Goal: Use online tool/utility: Use online tool/utility

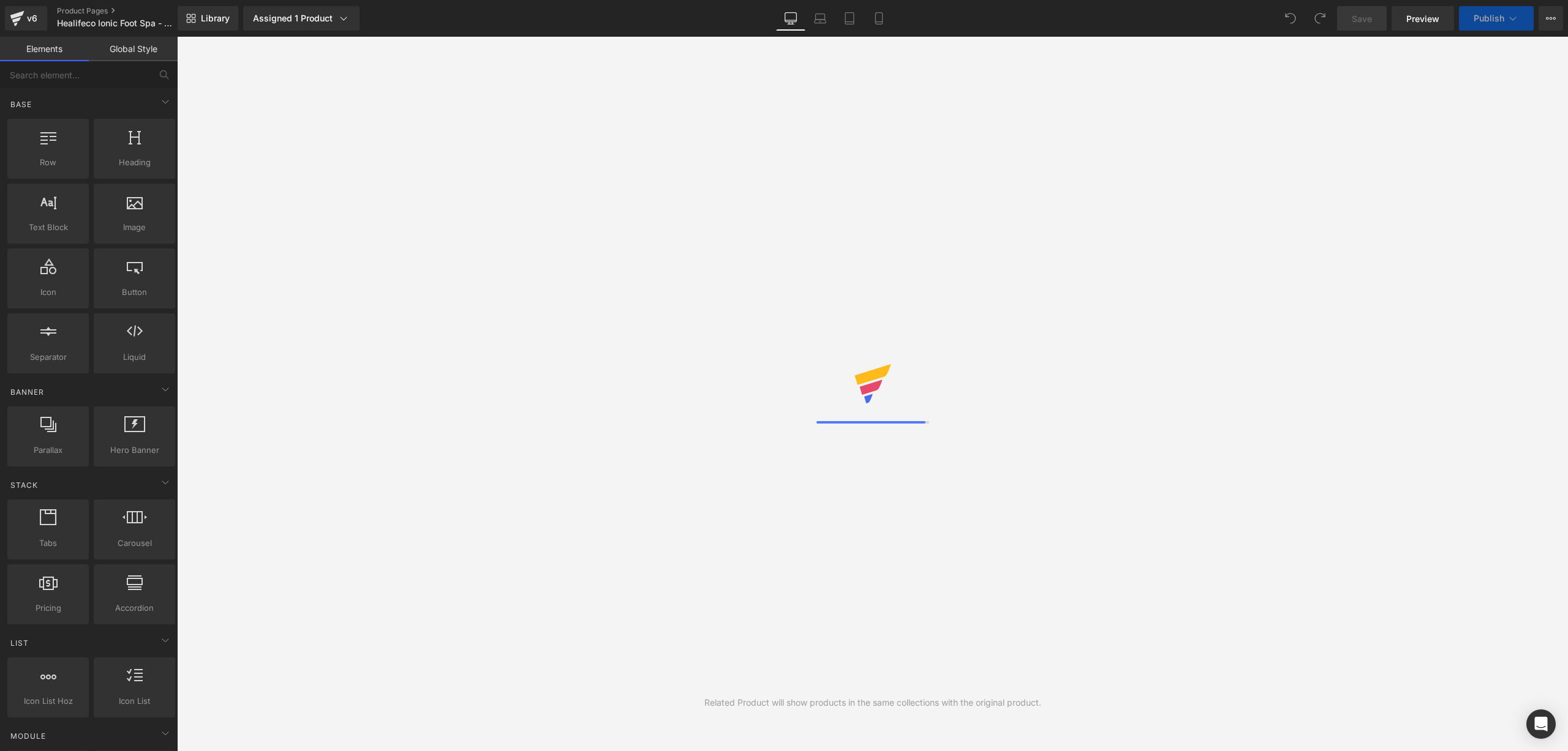
click at [1049, 283] on icon at bounding box center [1046, 282] width 12 height 61
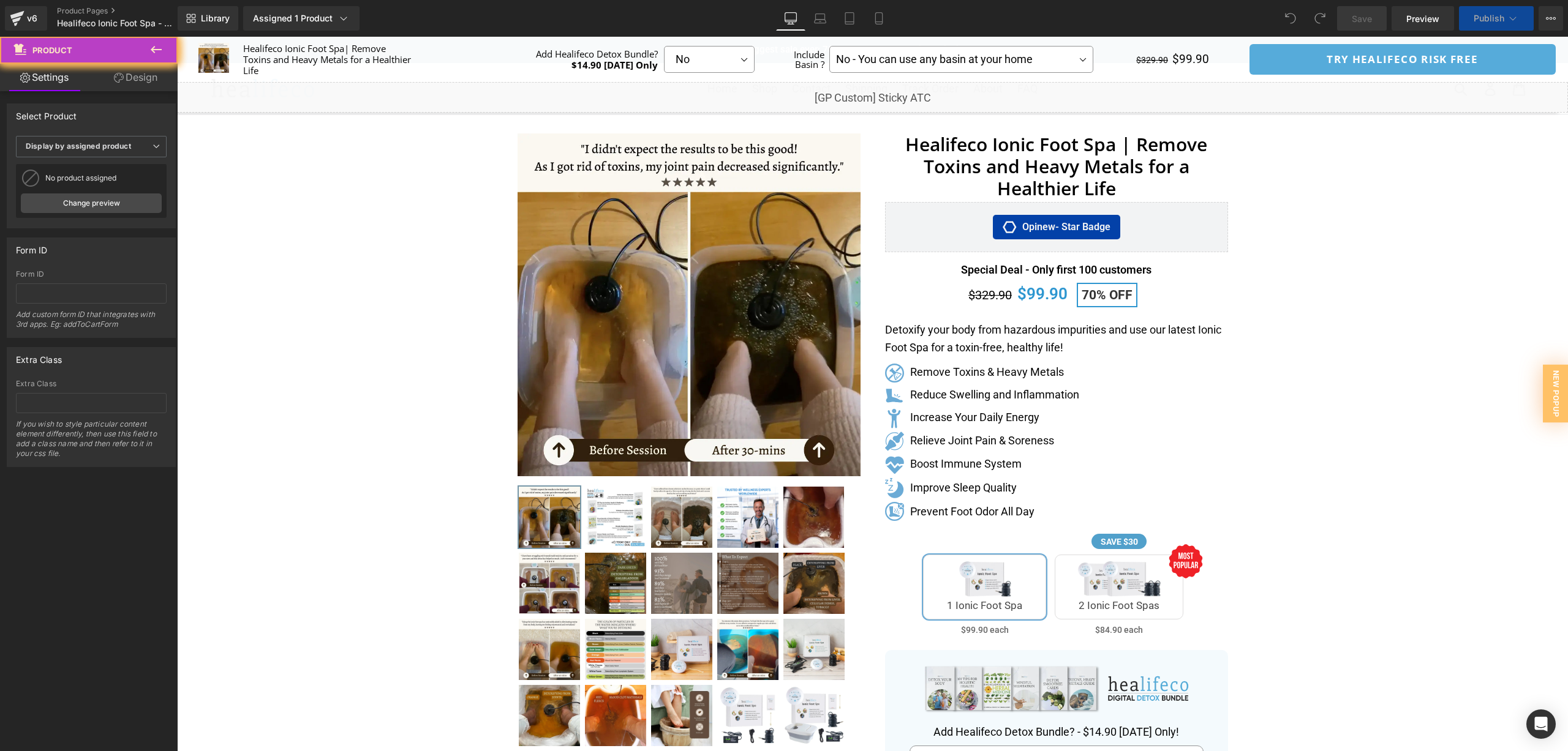
scroll to position [231, 0]
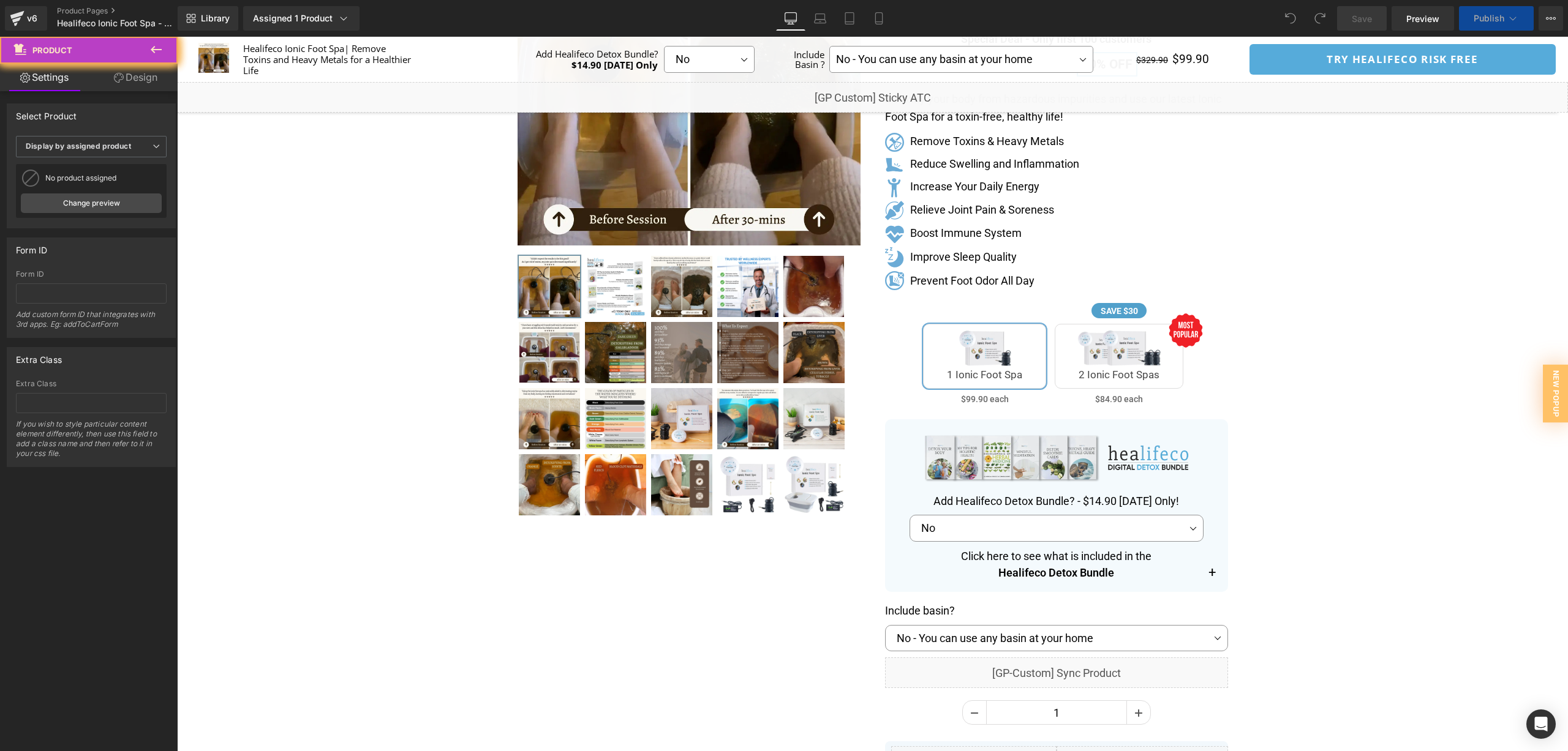
click at [162, 49] on icon at bounding box center [156, 50] width 15 height 15
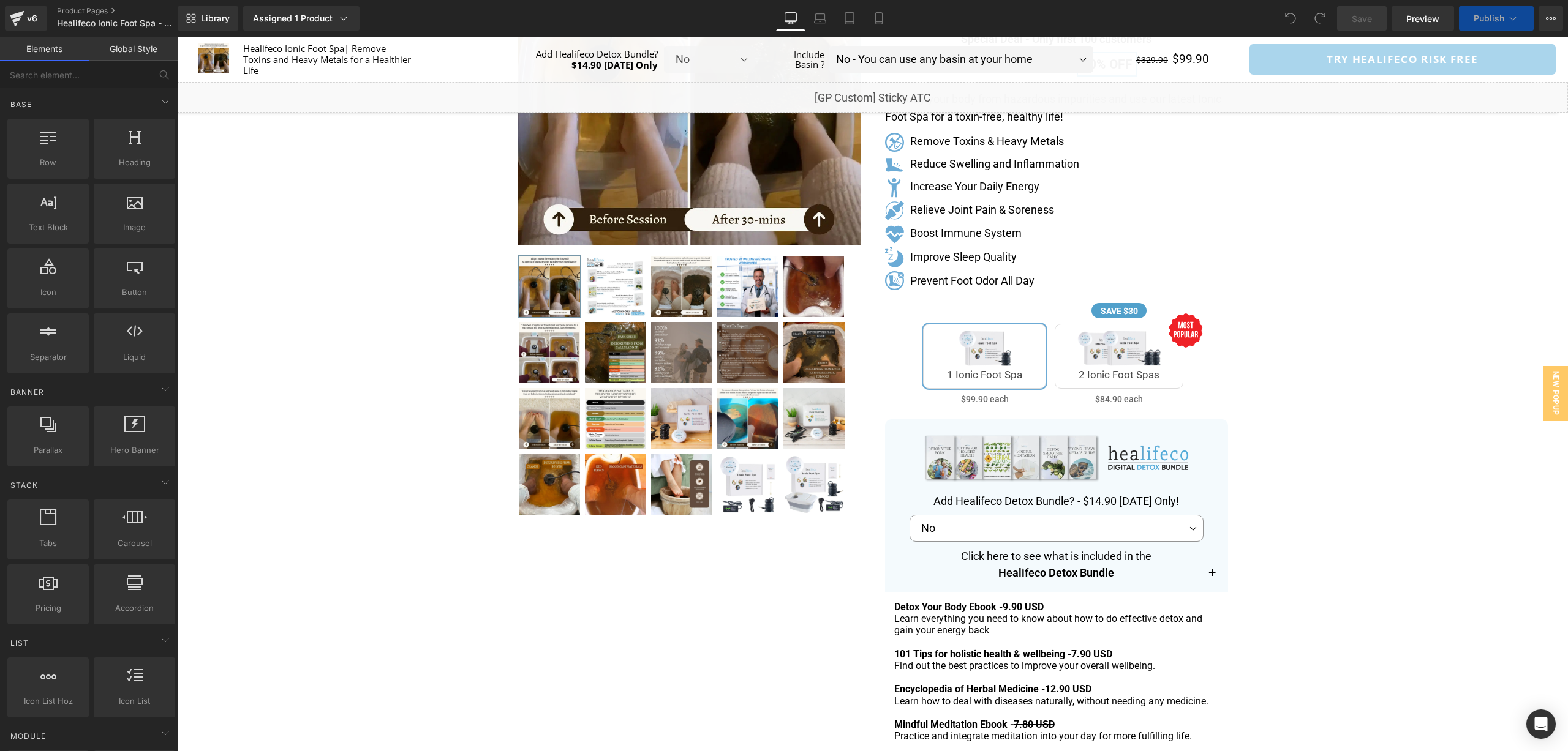
scroll to position [0, 0]
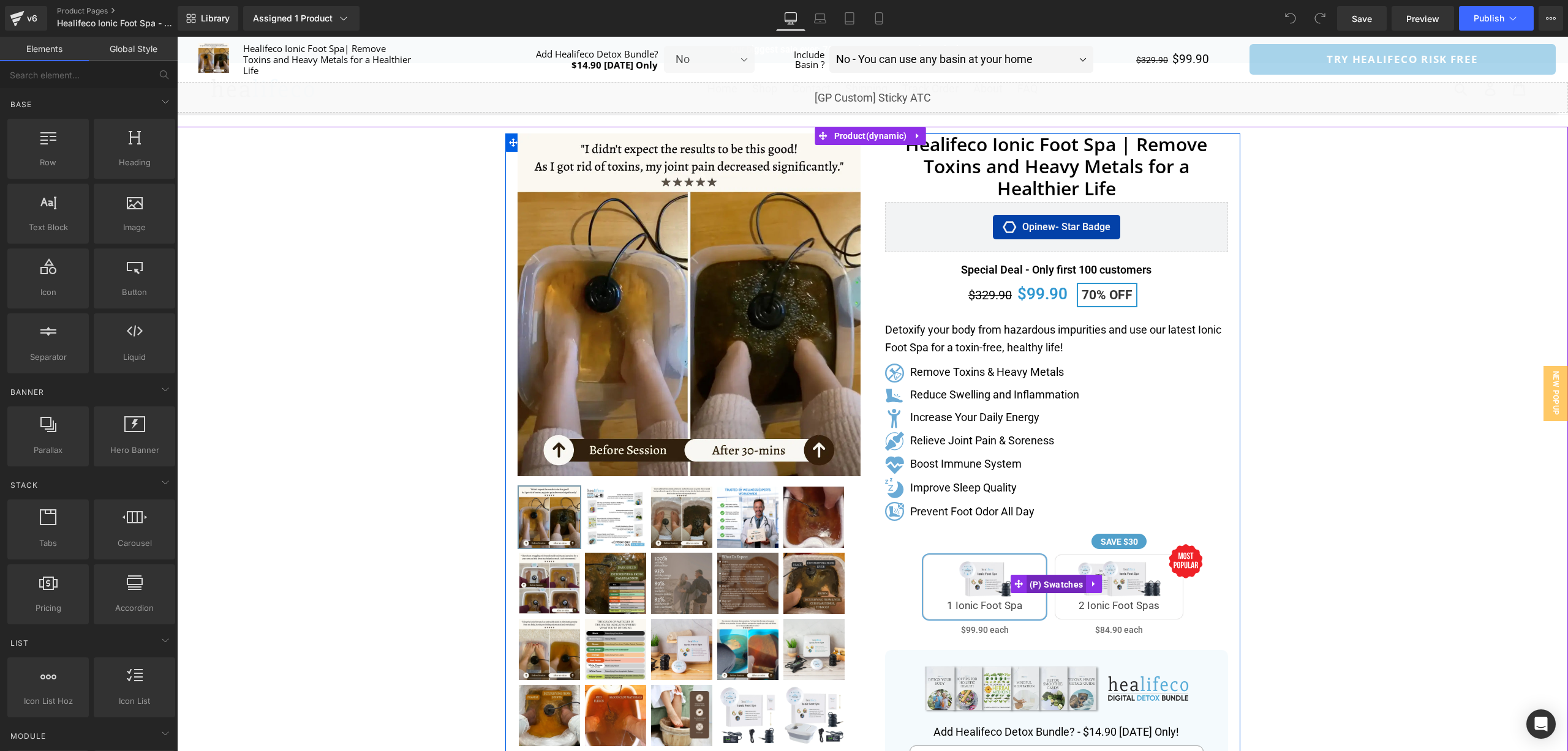
click at [1055, 585] on span "(P) Swatches" at bounding box center [1057, 585] width 60 height 18
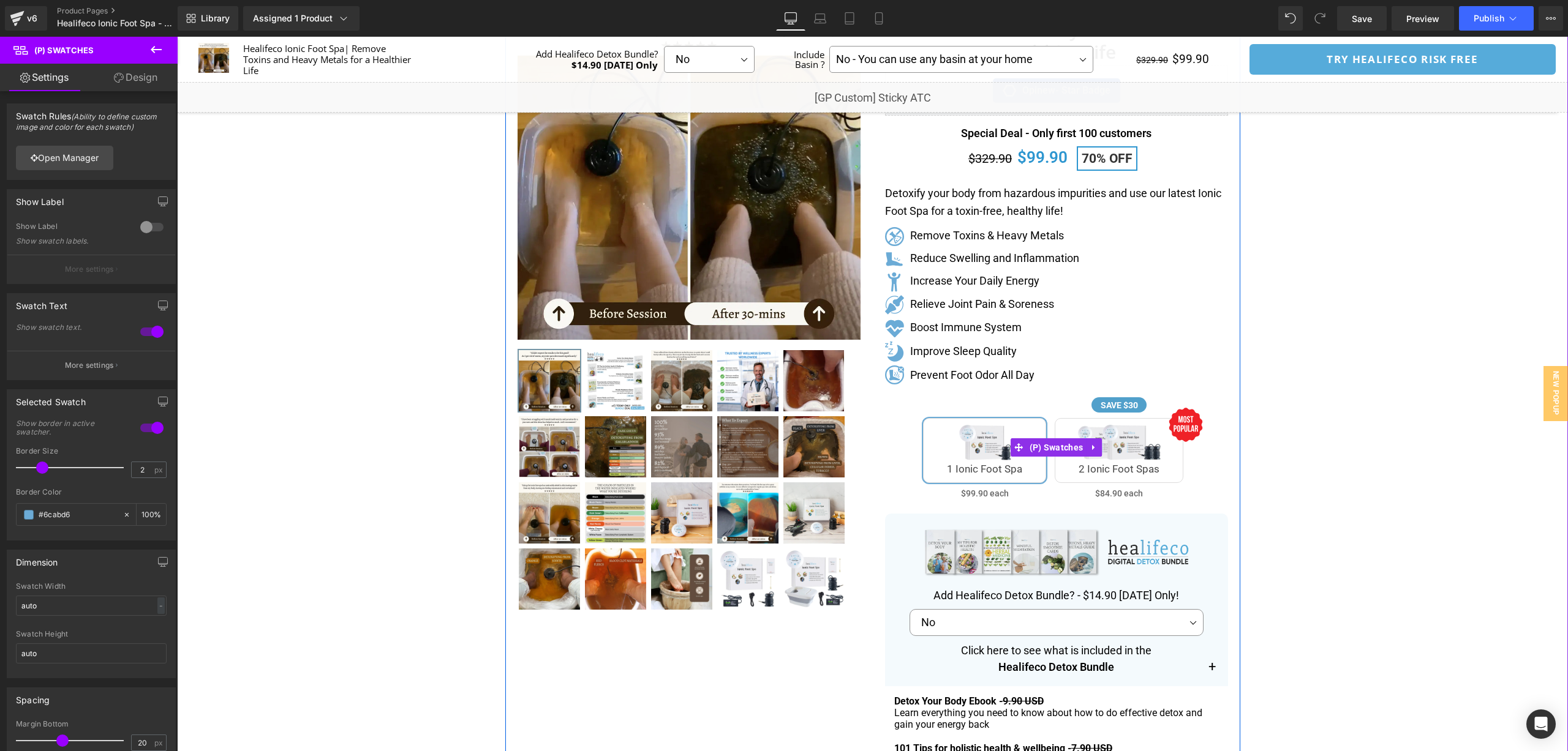
scroll to position [155, 0]
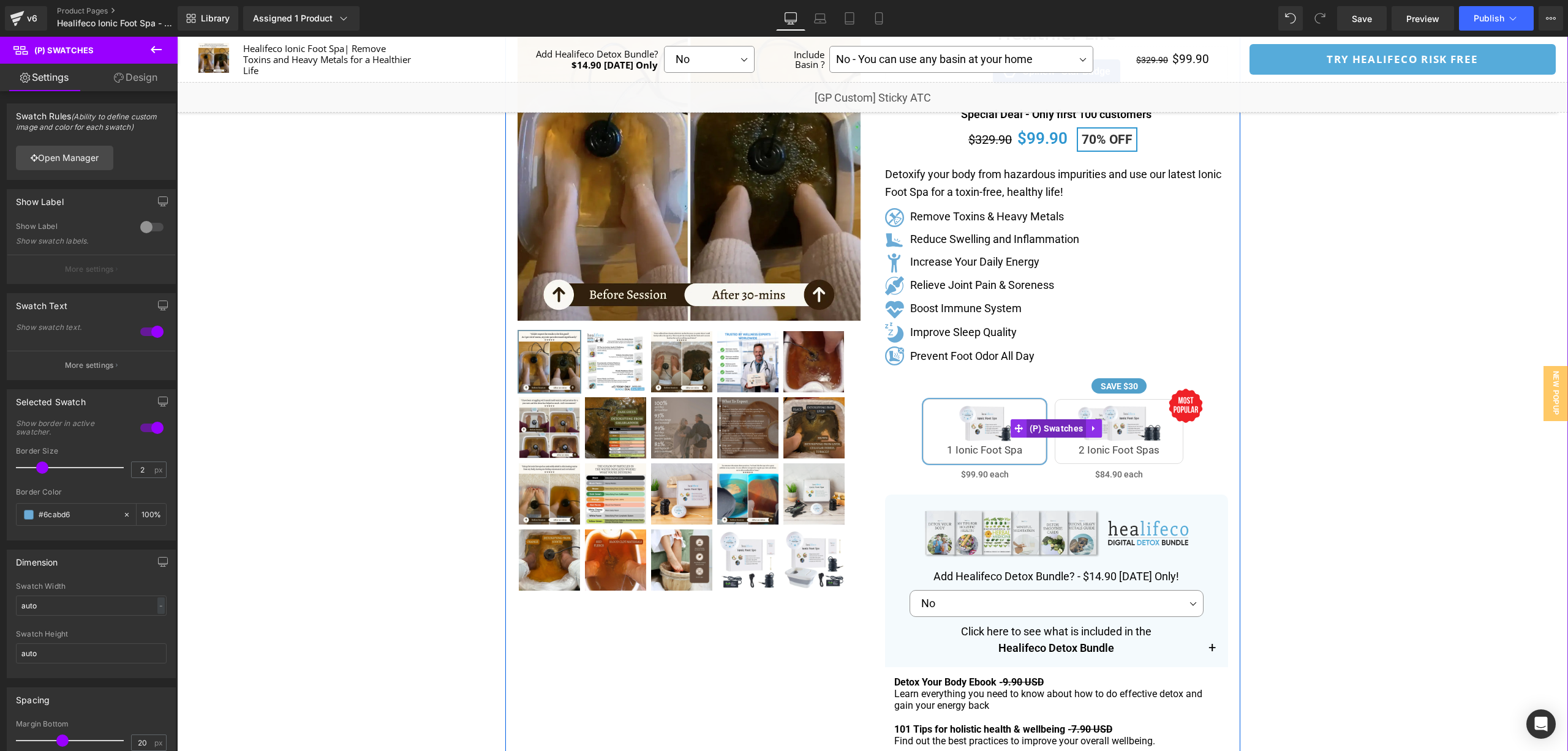
click at [1043, 424] on span "(P) Swatches" at bounding box center [1057, 429] width 60 height 18
click at [1019, 428] on icon at bounding box center [1019, 429] width 9 height 9
click at [1183, 410] on div "1 Ionic Foot Spa SAVE $30 2 Ionic Foot Spas" at bounding box center [1057, 438] width 343 height 77
click at [1016, 428] on icon at bounding box center [1019, 429] width 9 height 9
click at [1095, 430] on icon at bounding box center [1094, 429] width 9 height 9
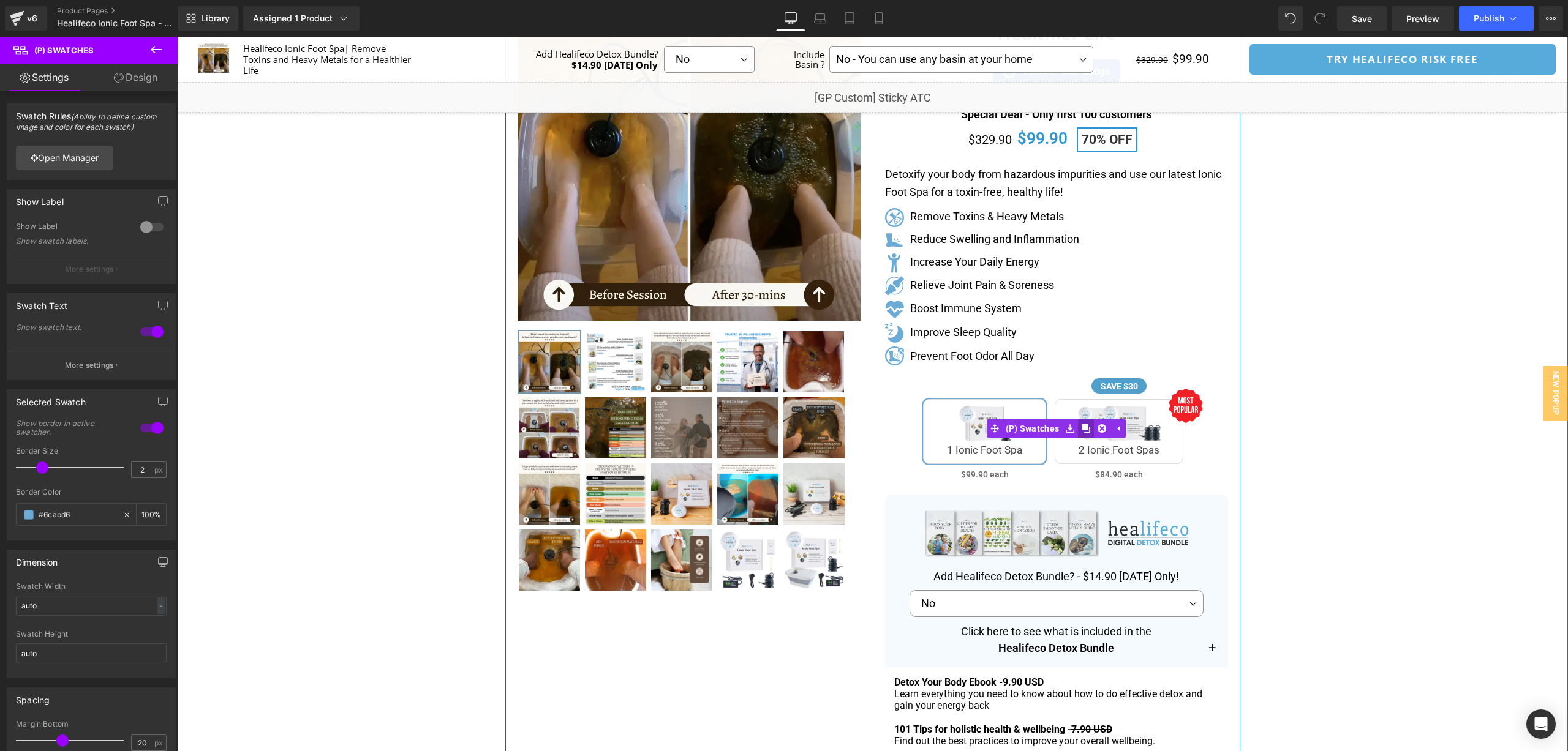
click at [1088, 429] on icon at bounding box center [1086, 429] width 9 height 9
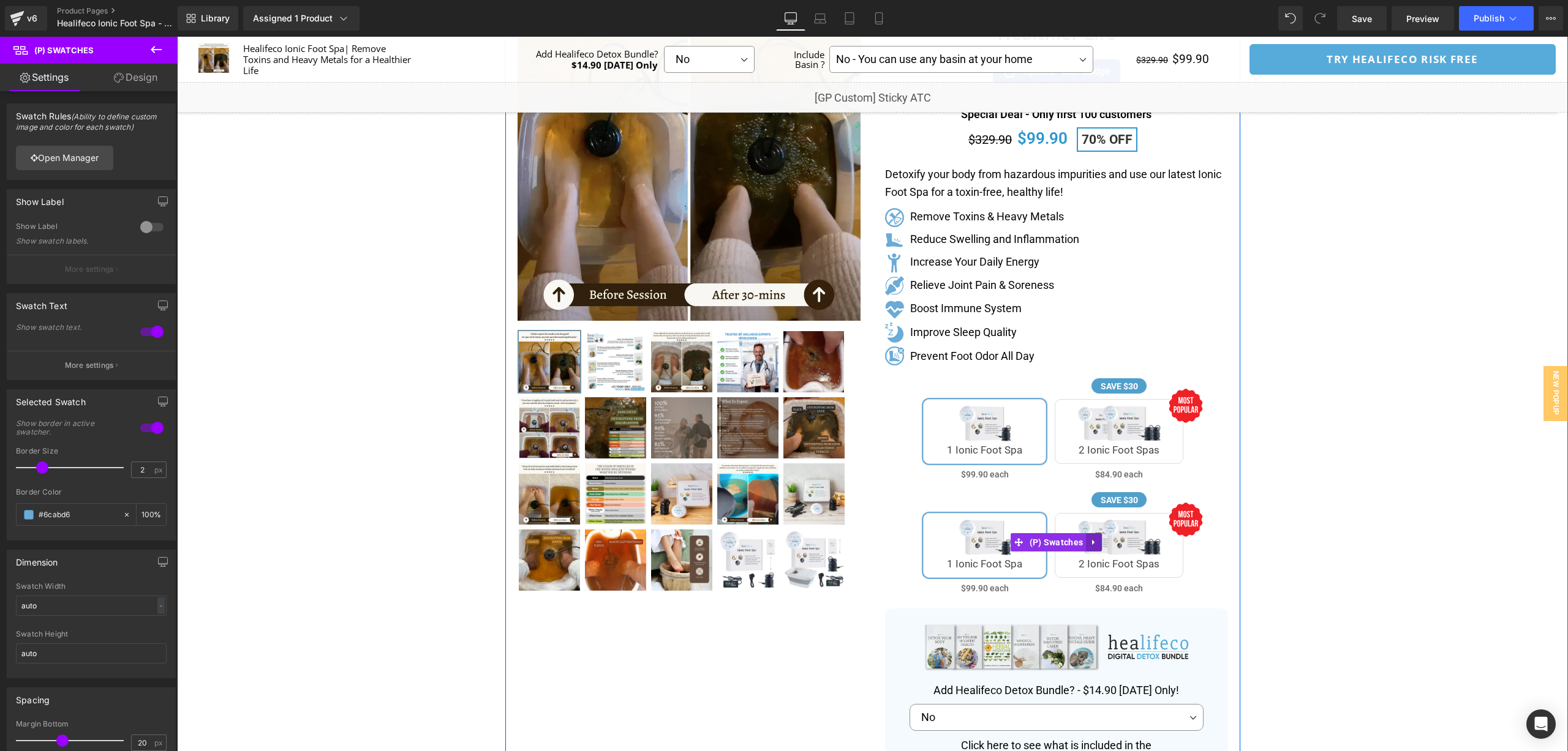
click at [1090, 545] on icon at bounding box center [1094, 542] width 9 height 9
click at [1100, 545] on icon at bounding box center [1102, 542] width 9 height 9
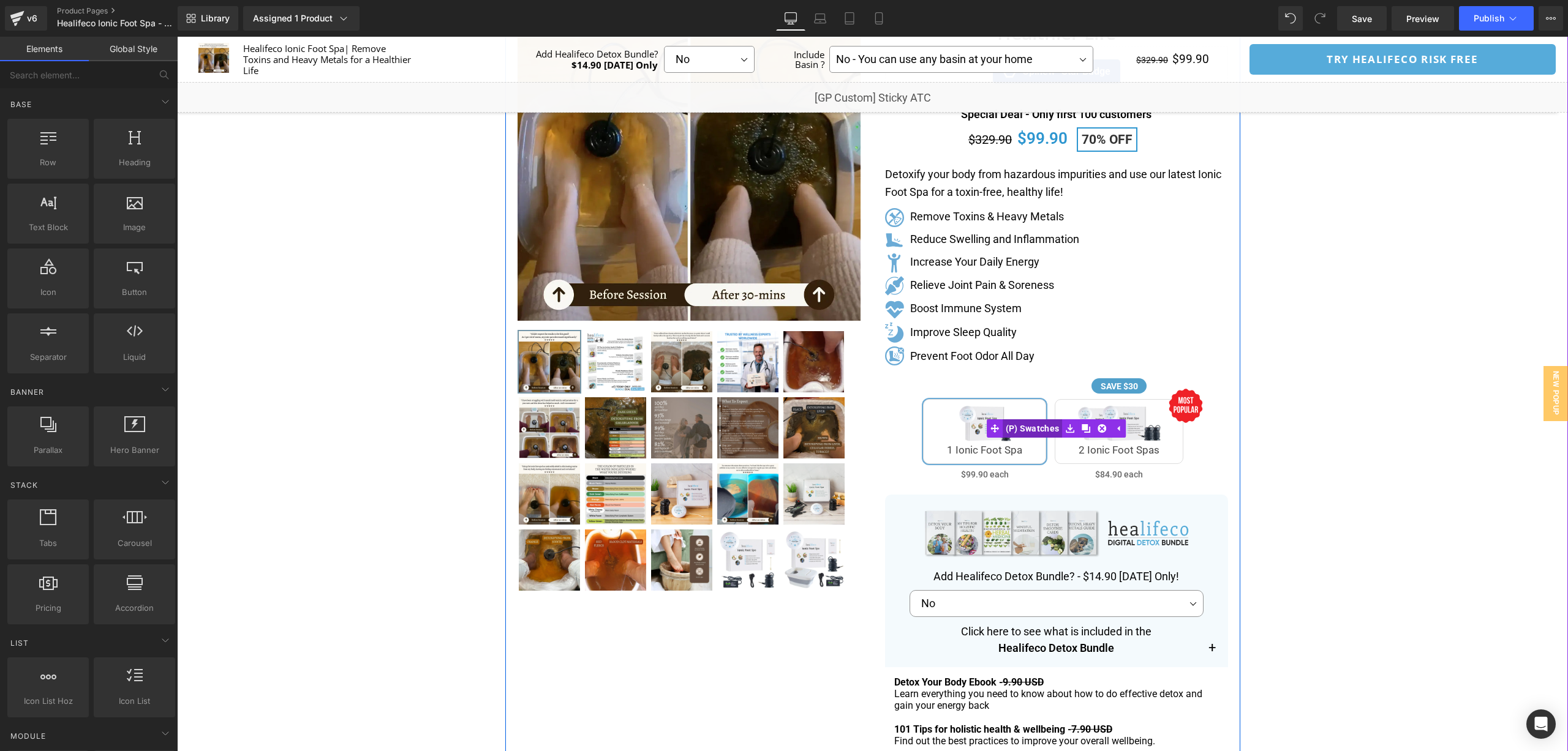
click at [1055, 429] on span "(P) Swatches" at bounding box center [1033, 429] width 60 height 18
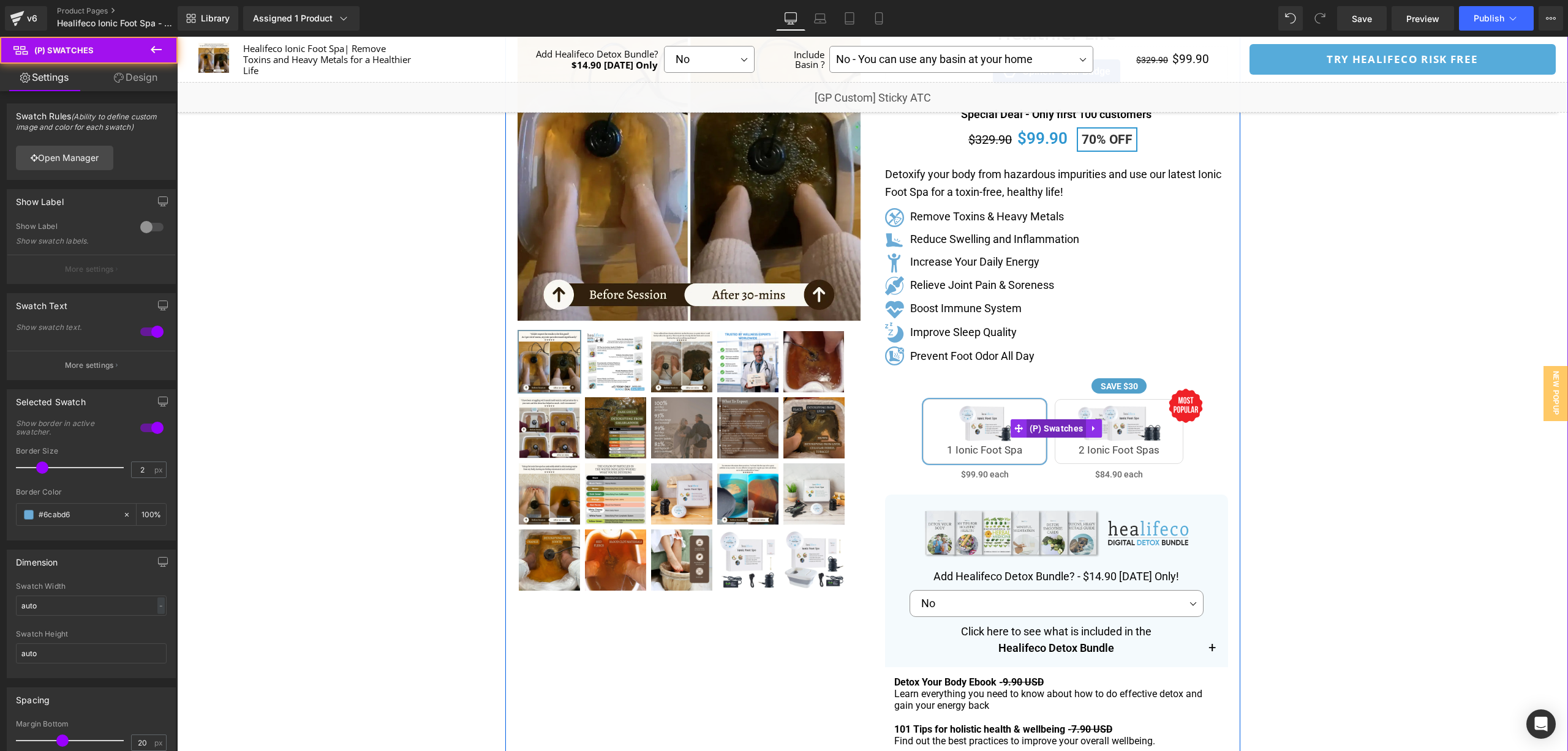
click at [1055, 429] on span "(P) Swatches" at bounding box center [1057, 429] width 60 height 18
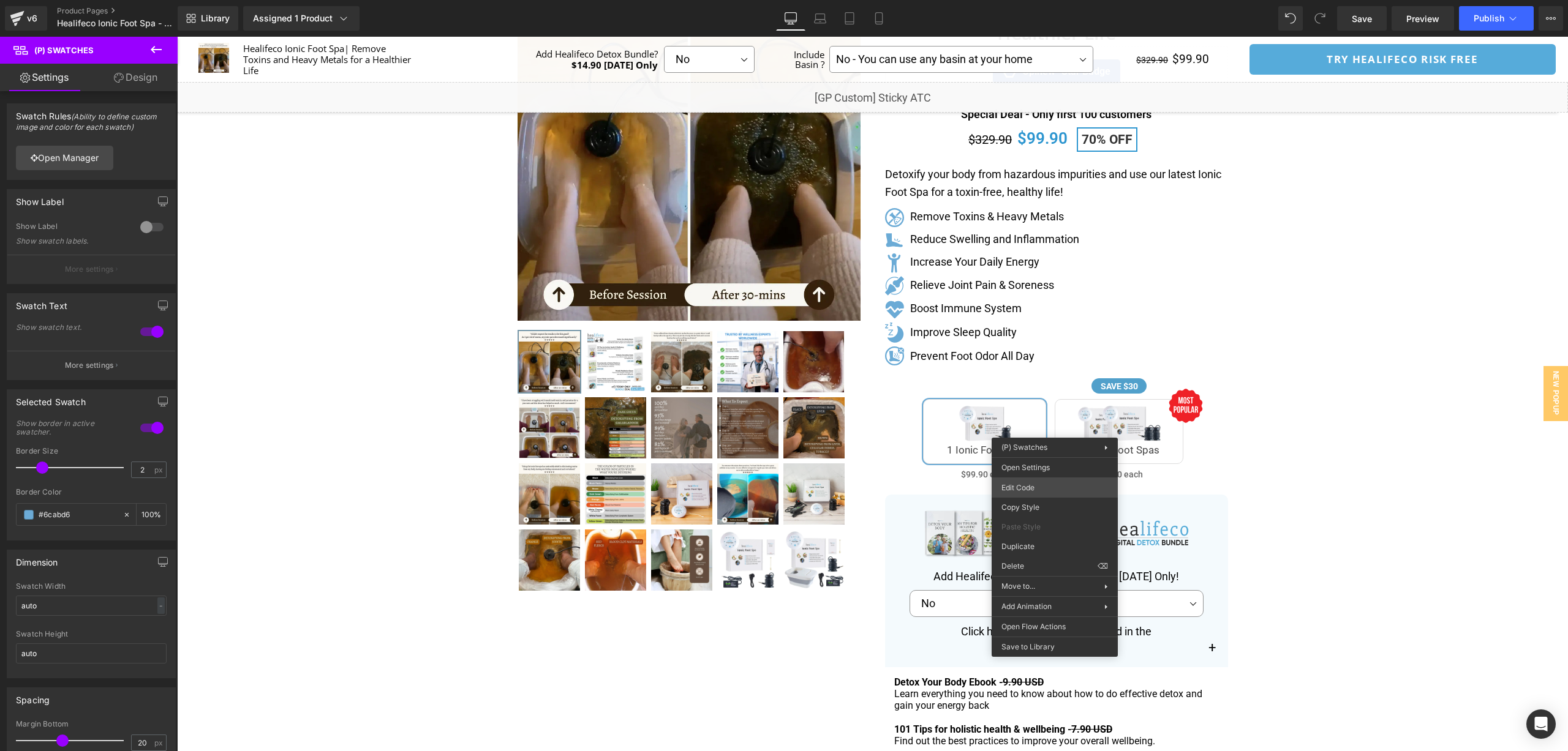
click at [1070, 0] on div "(P) Swatches You are previewing how the will restyle your page. You can not edi…" at bounding box center [784, 0] width 1568 height 0
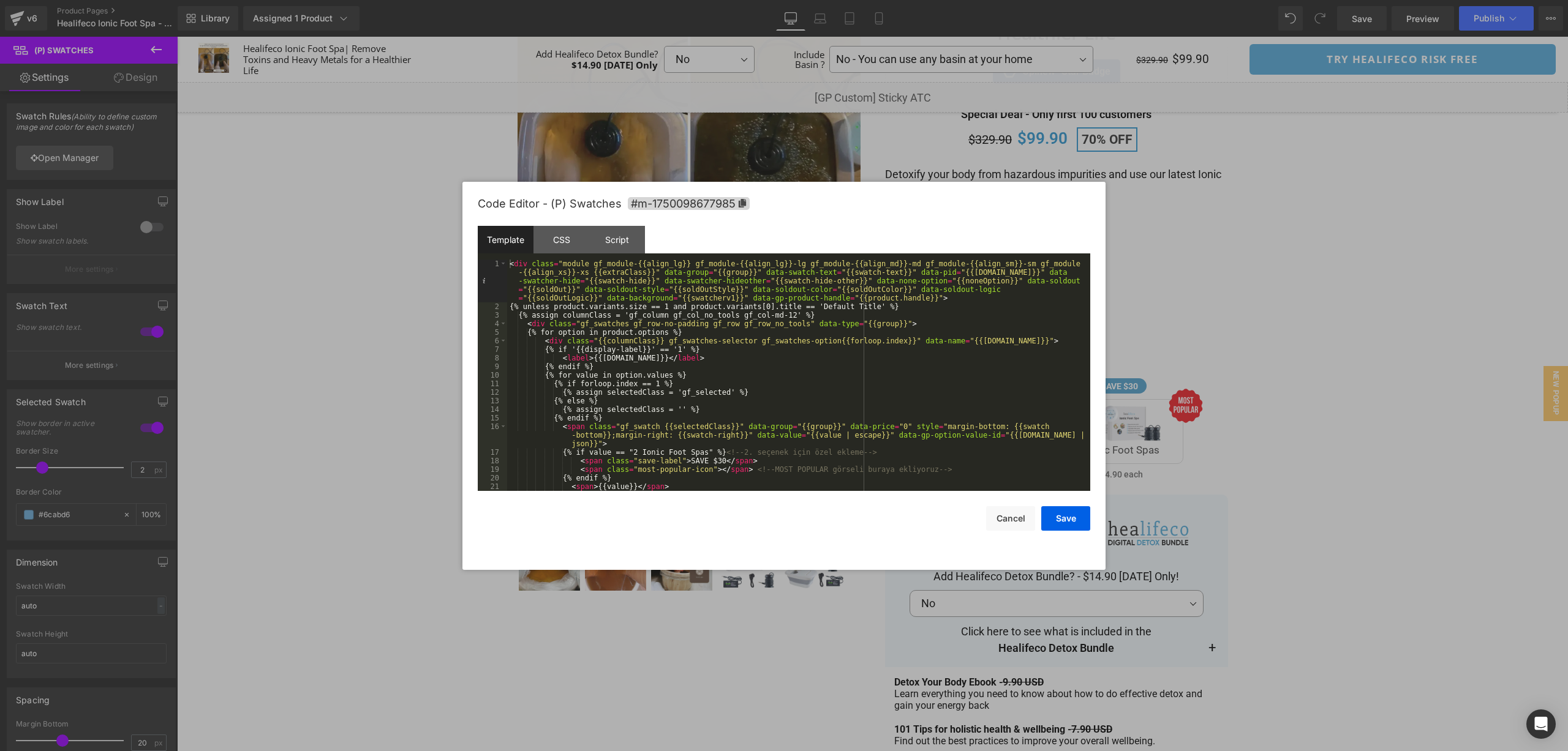
scroll to position [0, 0]
click at [558, 239] on div "CSS" at bounding box center [561, 239] width 56 height 28
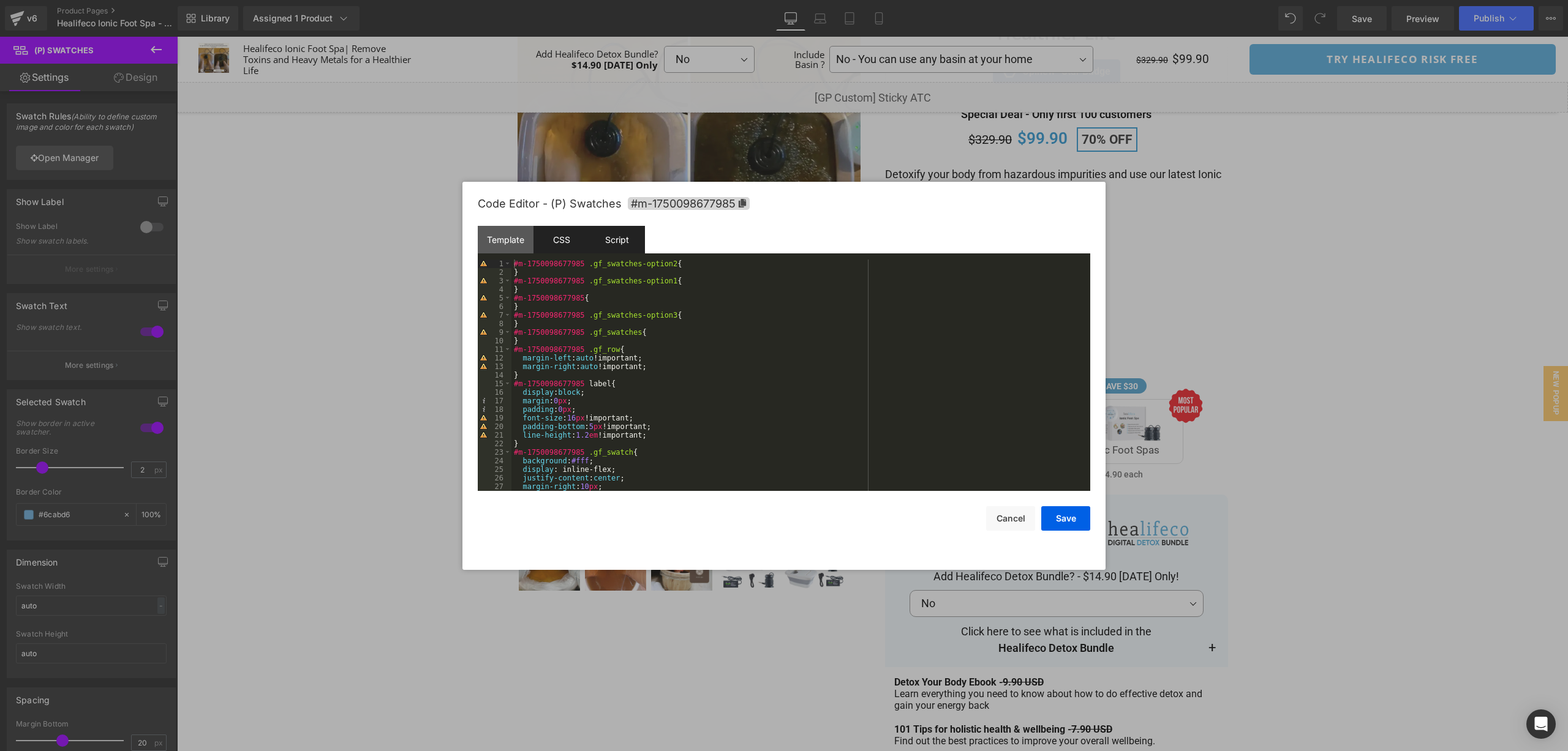
click at [626, 246] on div "Script" at bounding box center [617, 239] width 56 height 28
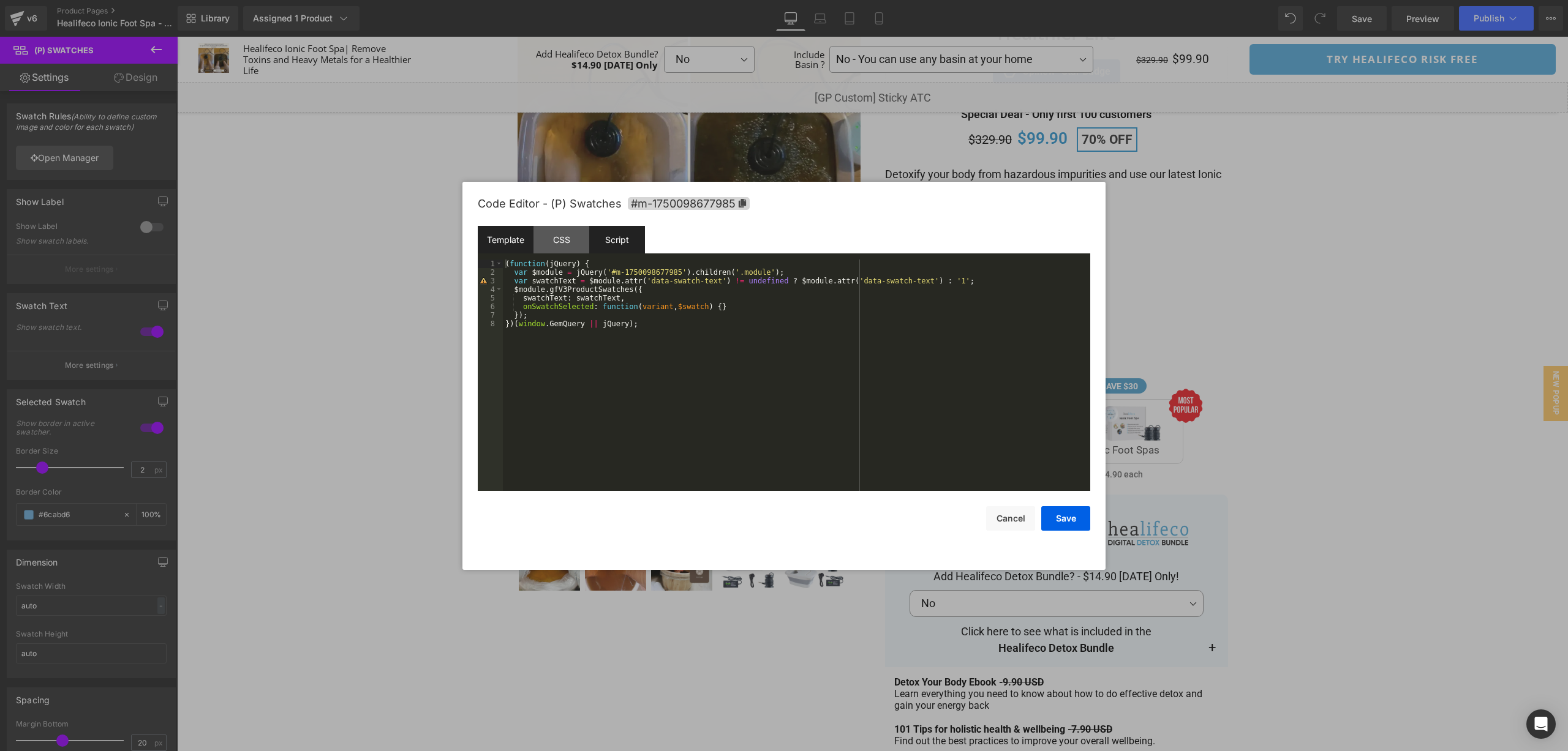
click at [518, 243] on div "Template" at bounding box center [506, 239] width 56 height 28
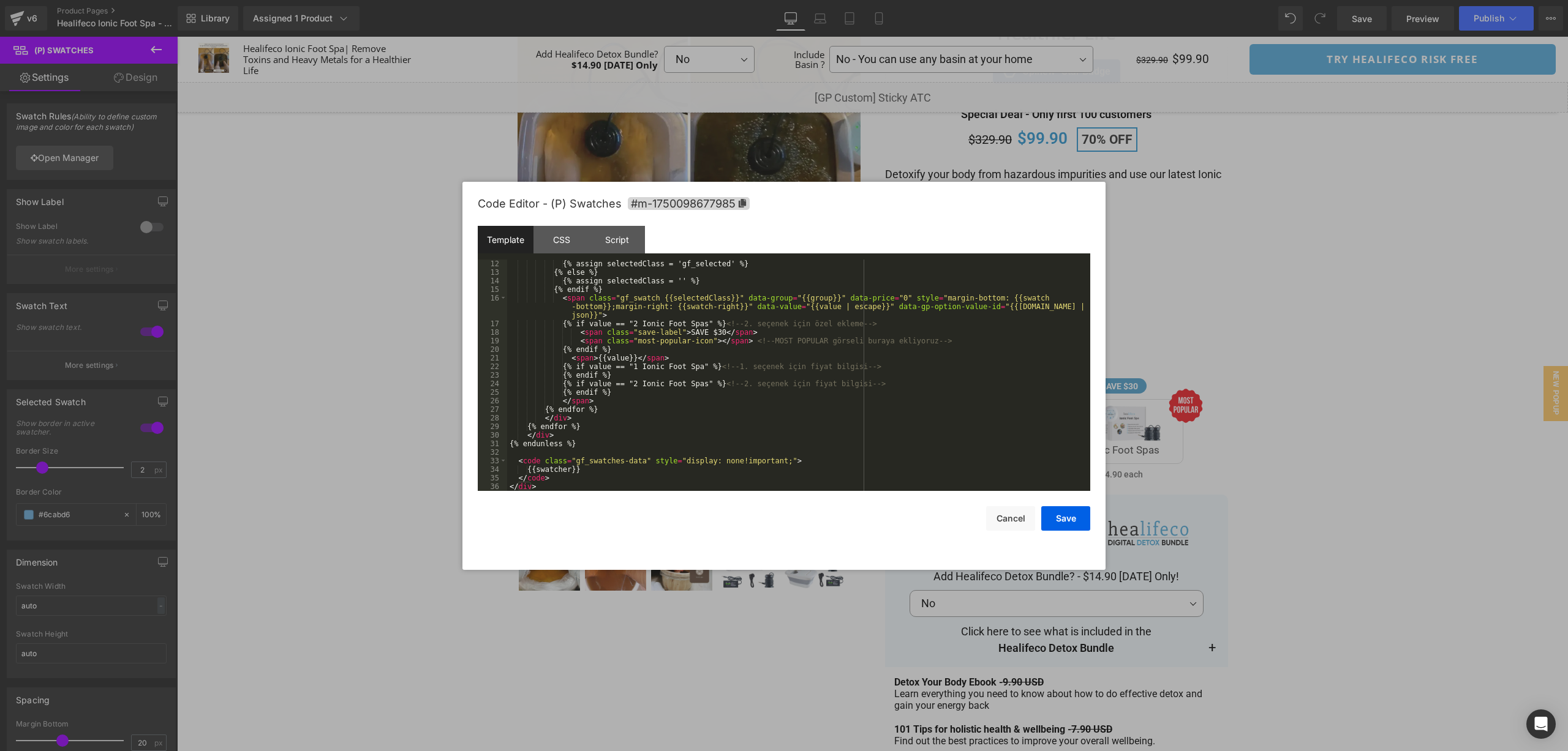
scroll to position [128, 0]
click at [859, 427] on div "{% assign selectedClass = 'gf_selected' %} {% else %} {% assign selectedClass =…" at bounding box center [796, 384] width 578 height 249
click at [574, 247] on div "CSS" at bounding box center [561, 239] width 56 height 28
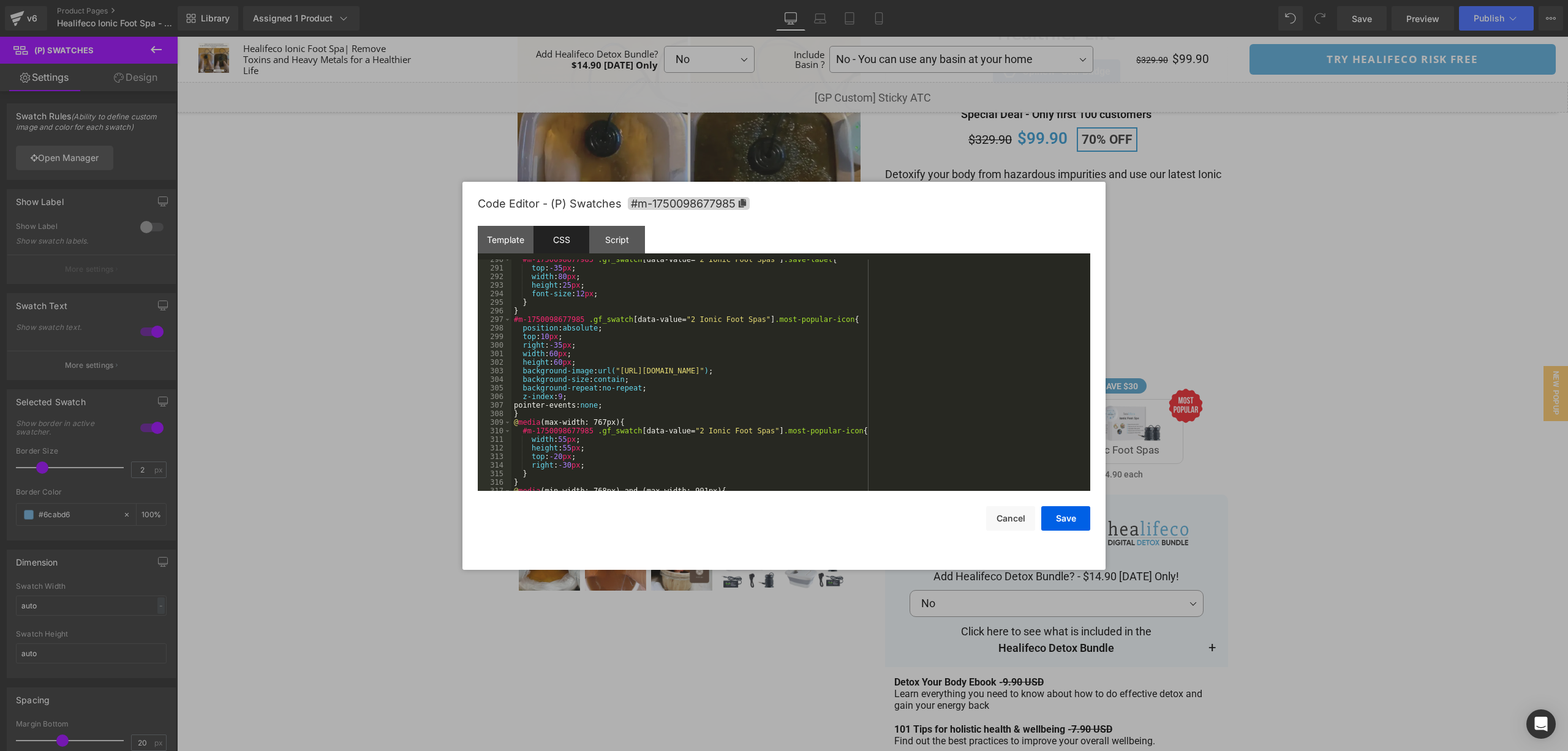
scroll to position [2491, 0]
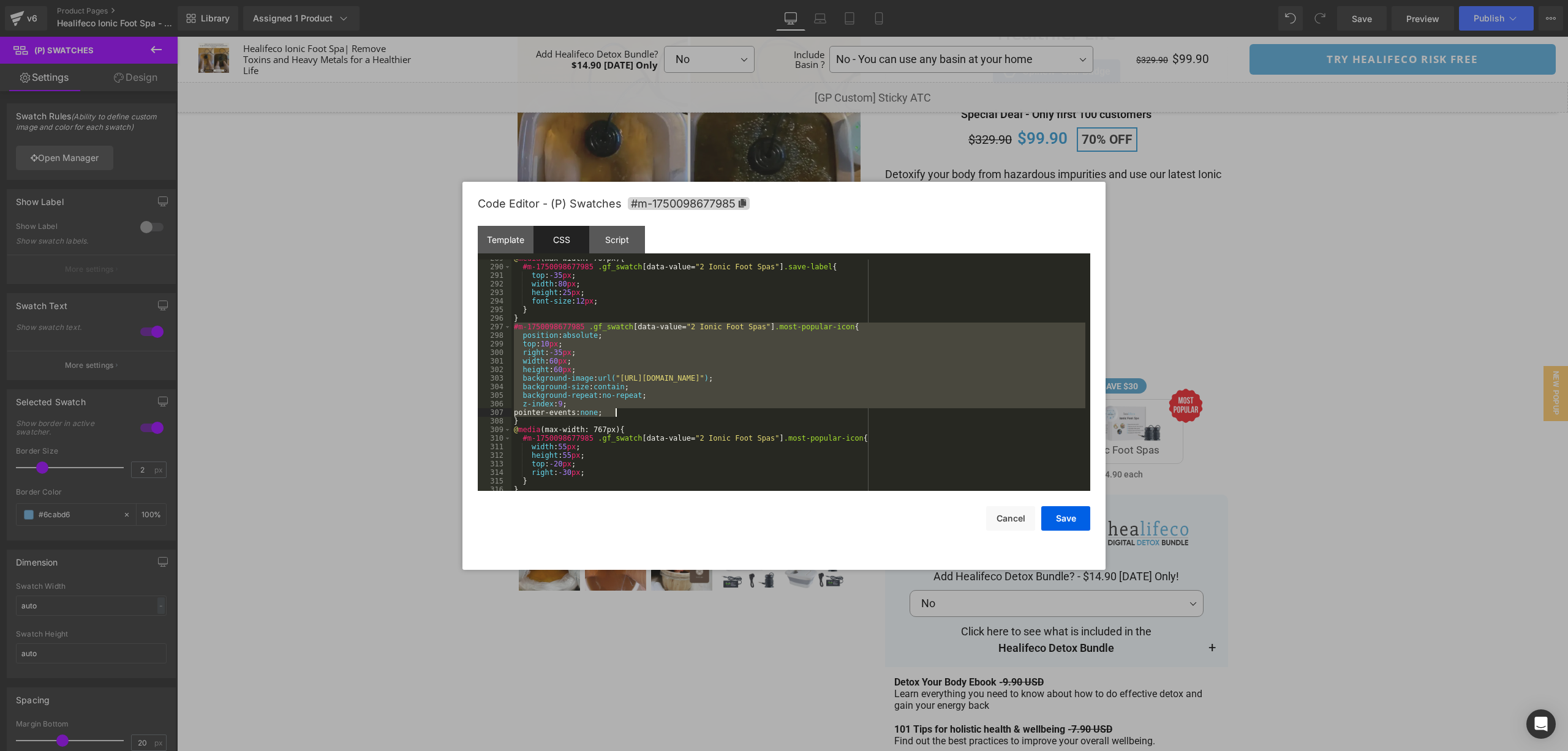
drag, startPoint x: 512, startPoint y: 326, endPoint x: 661, endPoint y: 411, distance: 171.5
click at [661, 411] on div "@ media (max-width: 767px) { #m-1750098677985 .gf_swatch [ data-value = " 2 Ion…" at bounding box center [798, 378] width 574 height 249
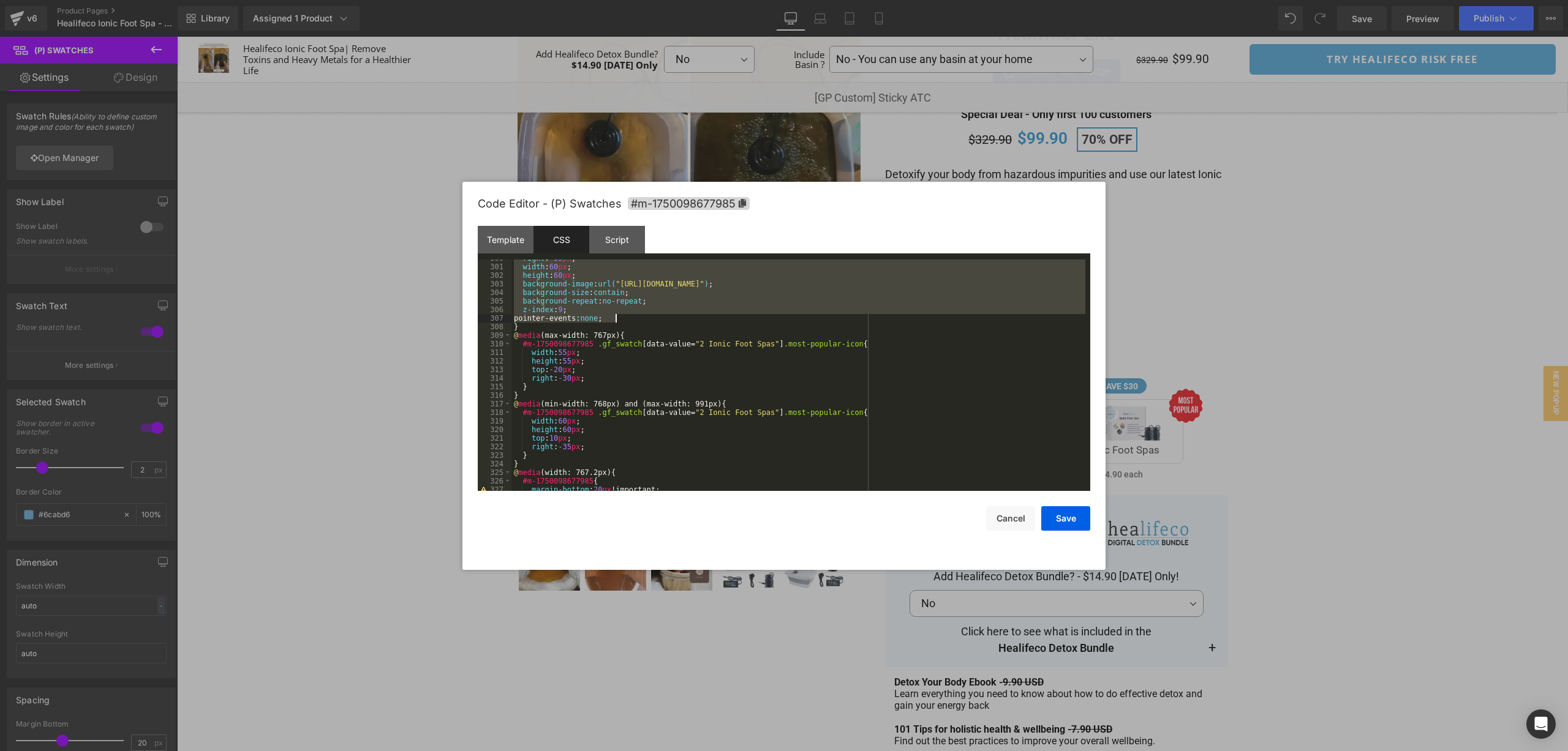
scroll to position [2534, 0]
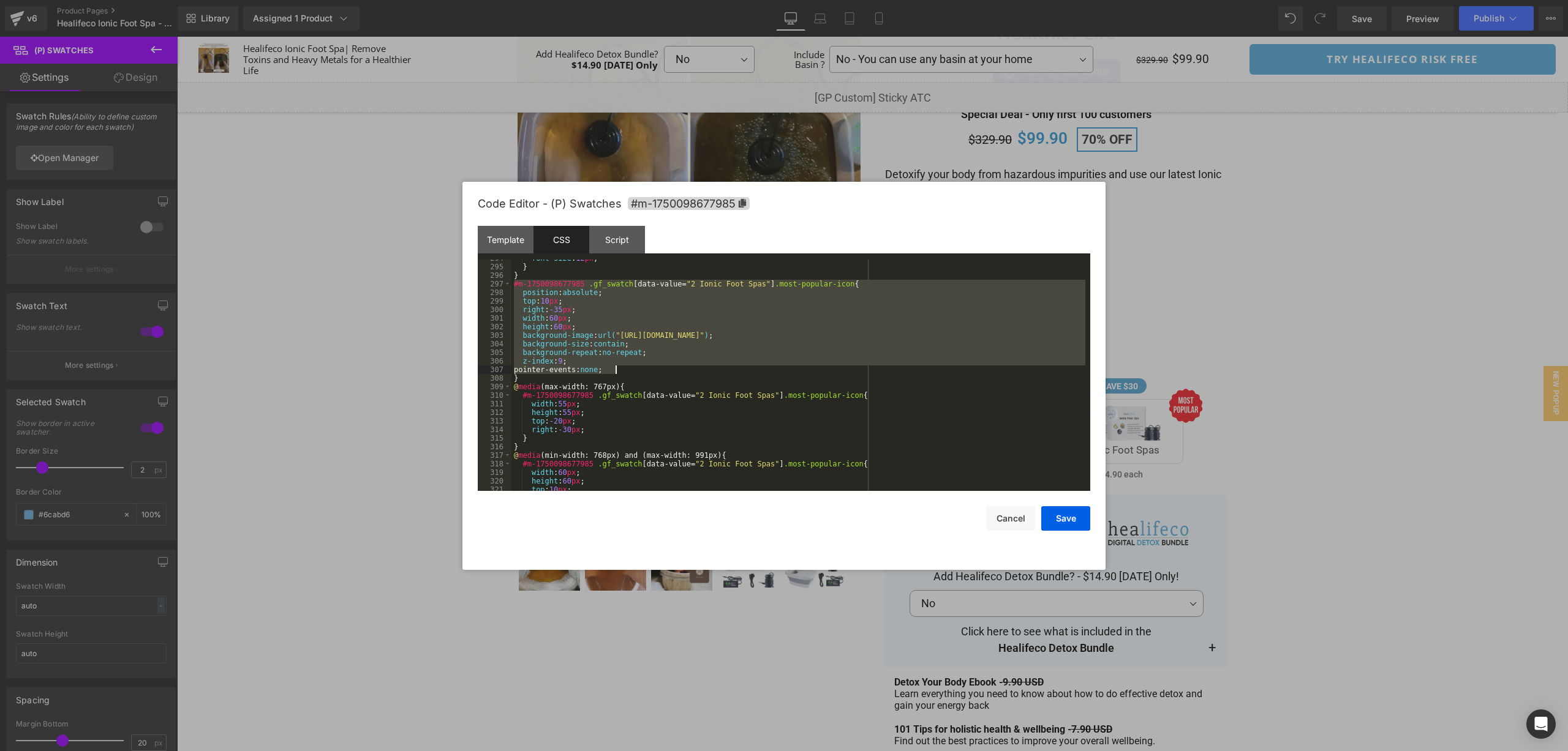
click at [661, 395] on div "font-size : 12 px ; } } #m-1750098677985 .gf_swatch [ data-value = " 2 Ionic Fo…" at bounding box center [798, 378] width 574 height 249
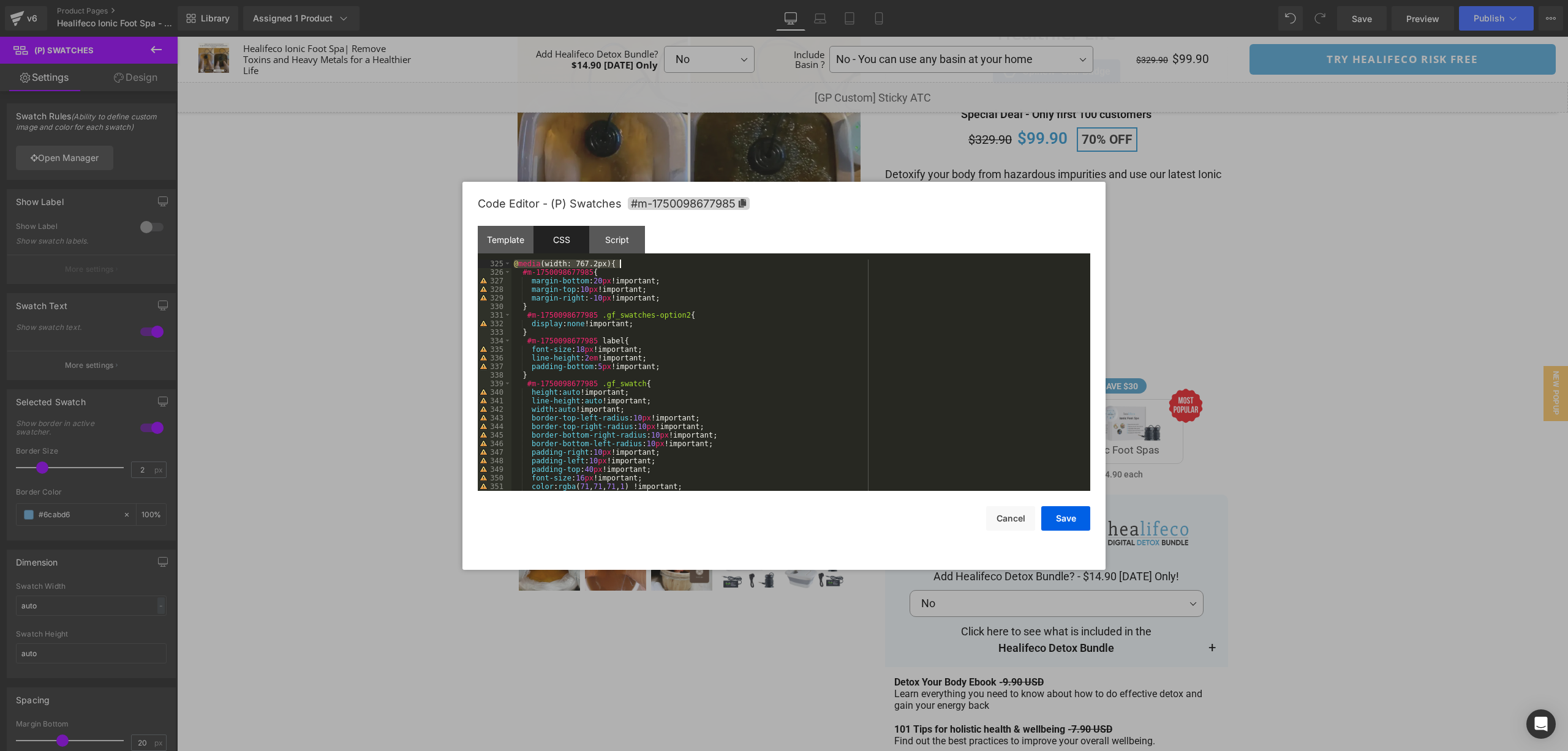
scroll to position [2683, 0]
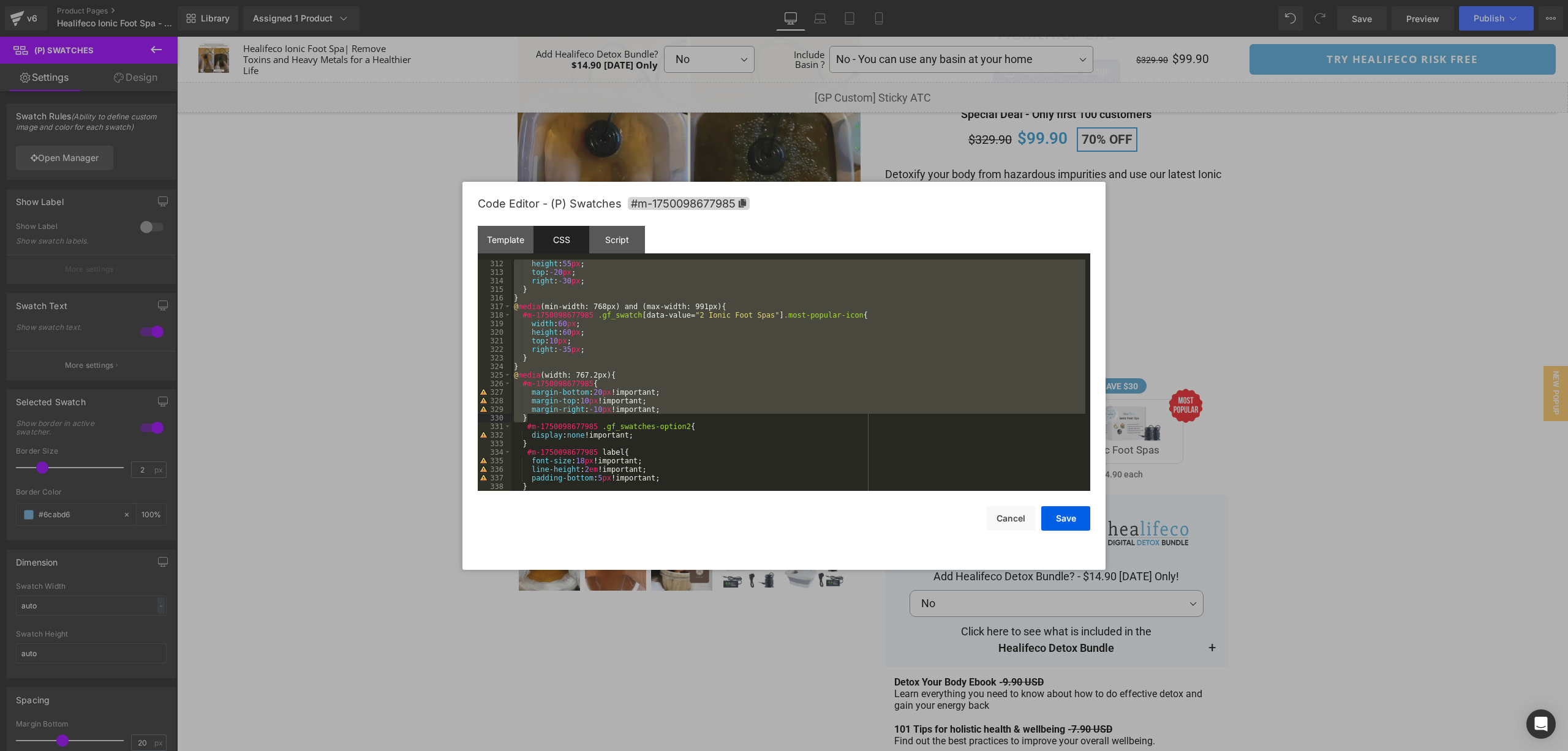
drag, startPoint x: 513, startPoint y: 308, endPoint x: 719, endPoint y: 415, distance: 232.1
click at [719, 415] on div "height : 55 px ; top : -20 px ; right : -30 px ; } } @ media (min-width: 768px)…" at bounding box center [798, 384] width 574 height 249
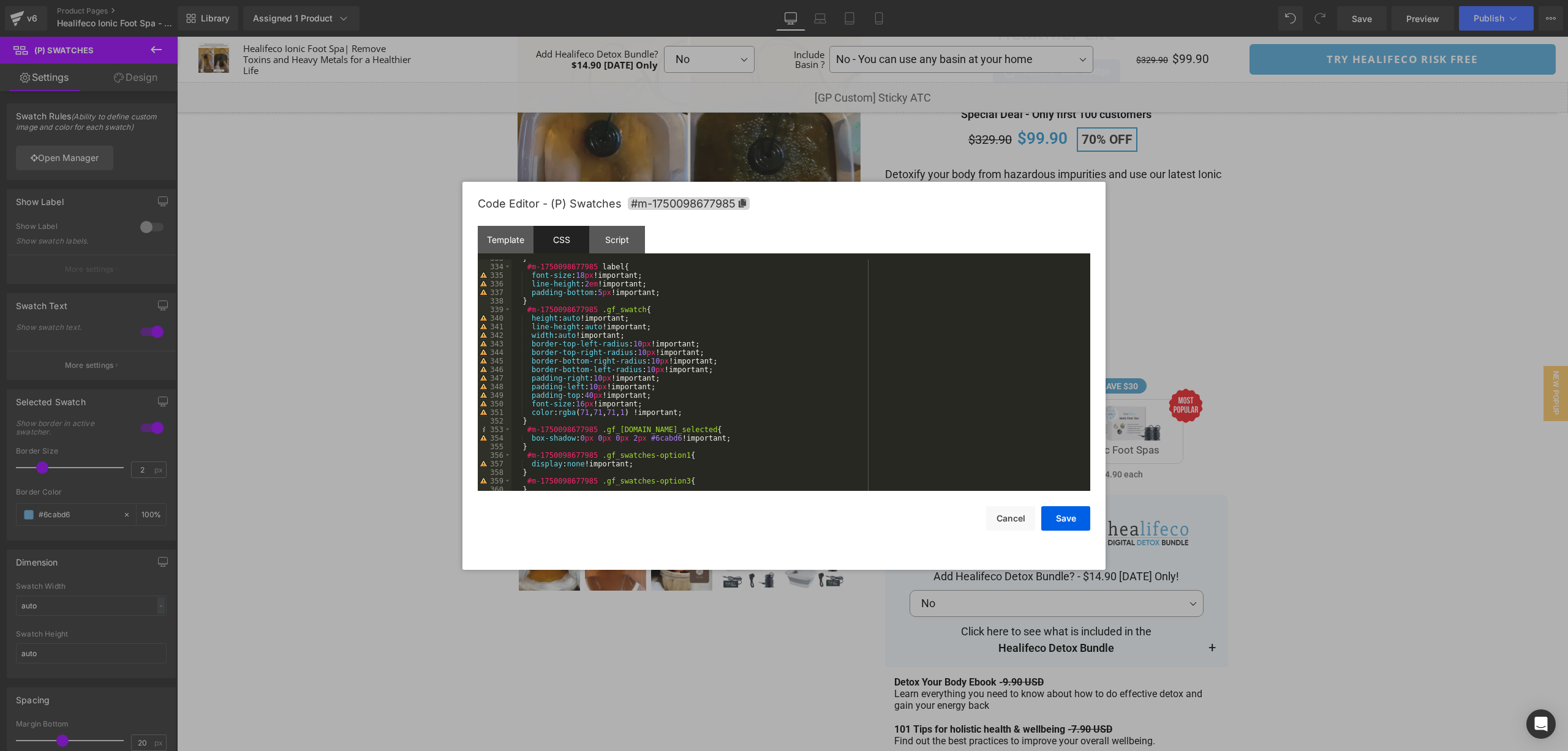
scroll to position [2889, 0]
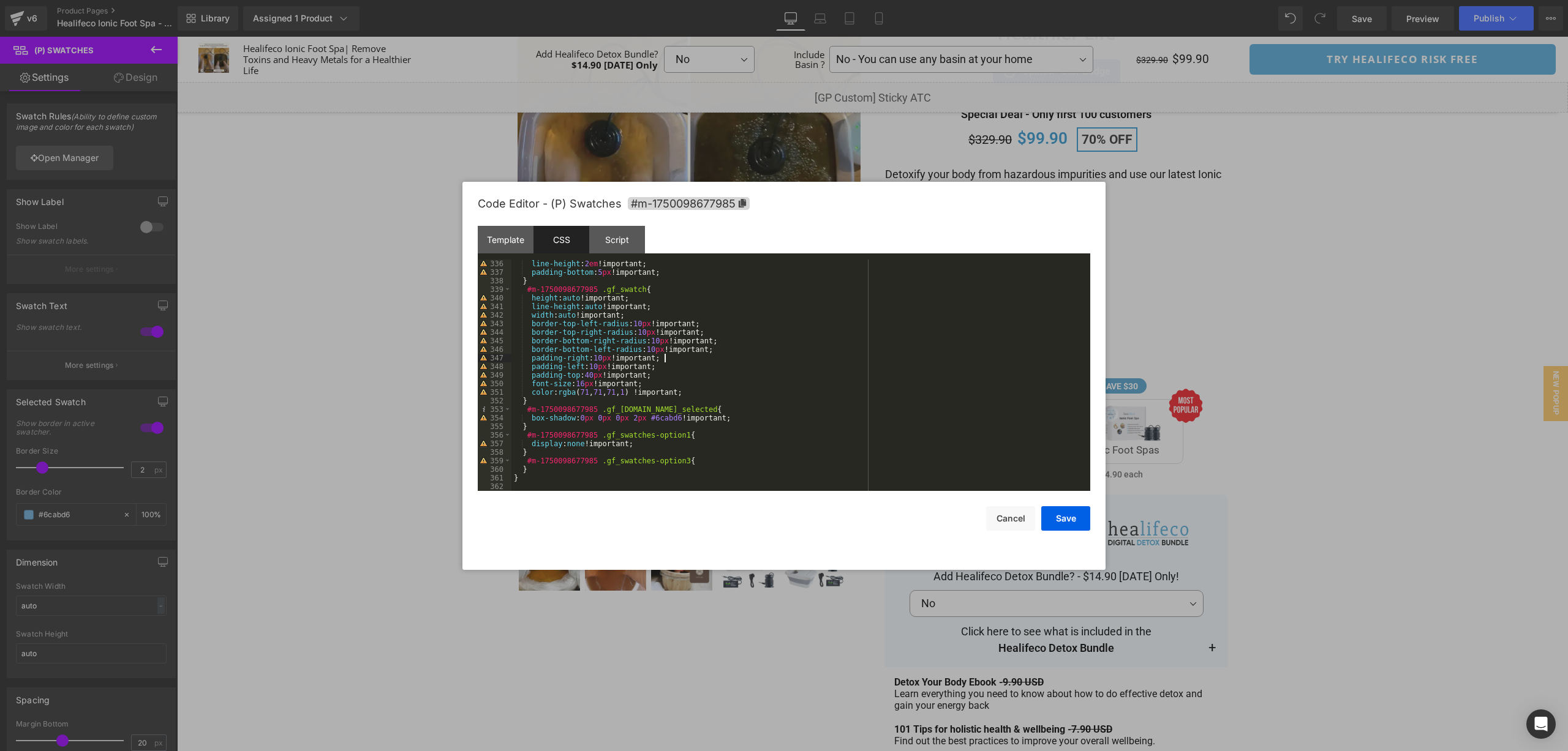
click at [900, 358] on div "line-height : 2 em !important; padding-bottom : 5 px !important; } #m-175009867…" at bounding box center [798, 384] width 574 height 249
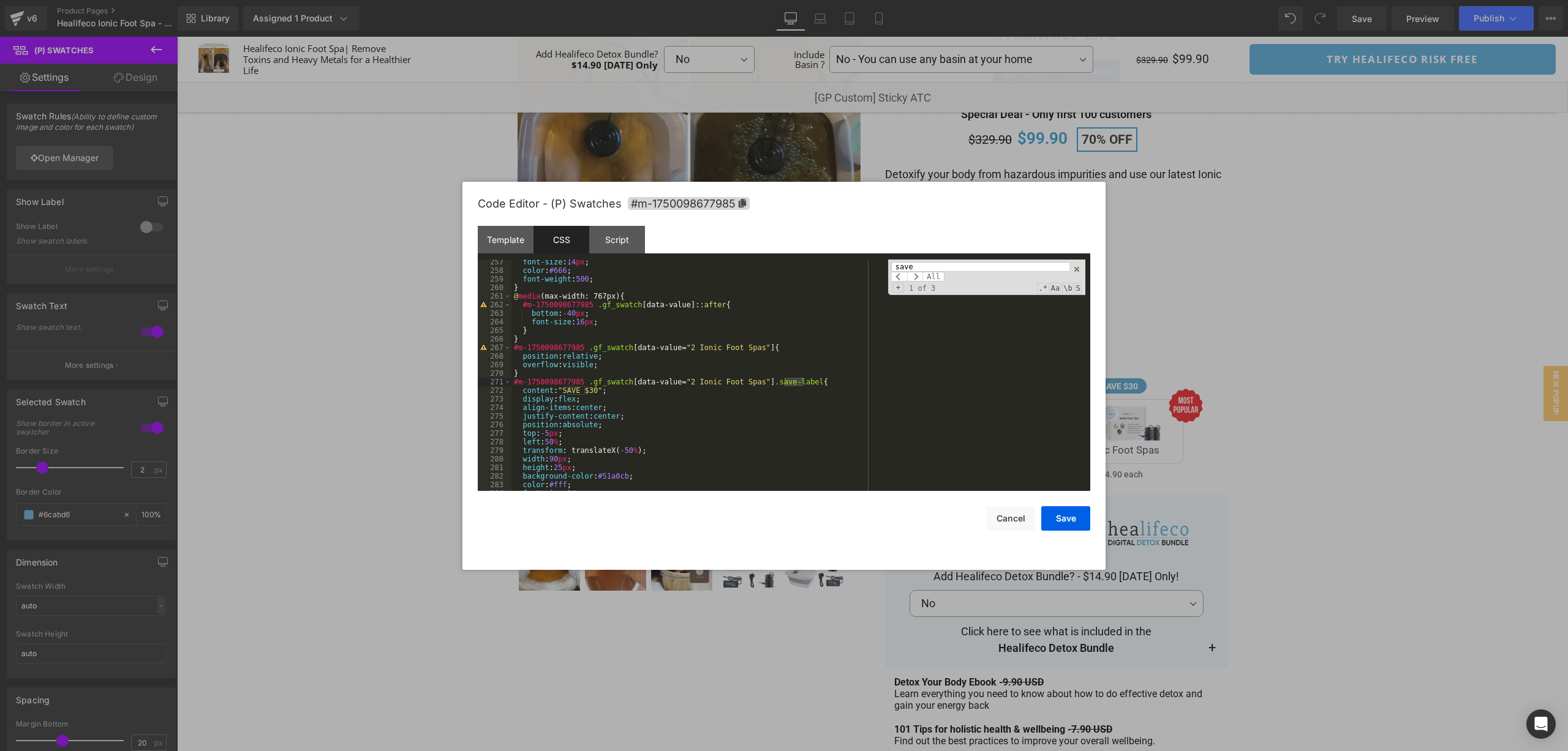
scroll to position [2208, 0]
type input "save"
click at [634, 368] on div "white-space : nowrap ; font-size : 14 px ; color : #666 ; font-weight : 500 ; }…" at bounding box center [798, 379] width 574 height 249
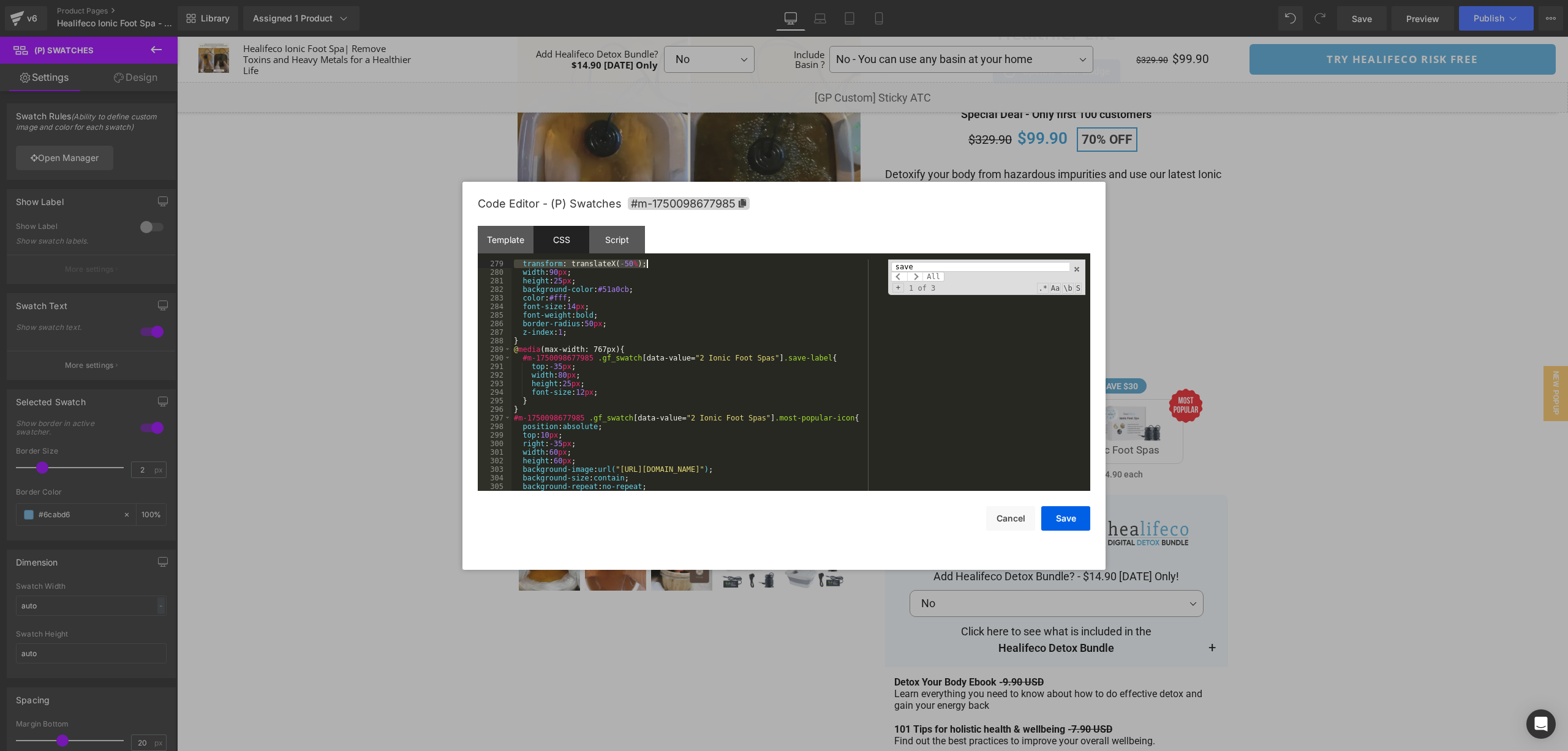
scroll to position [2322, 0]
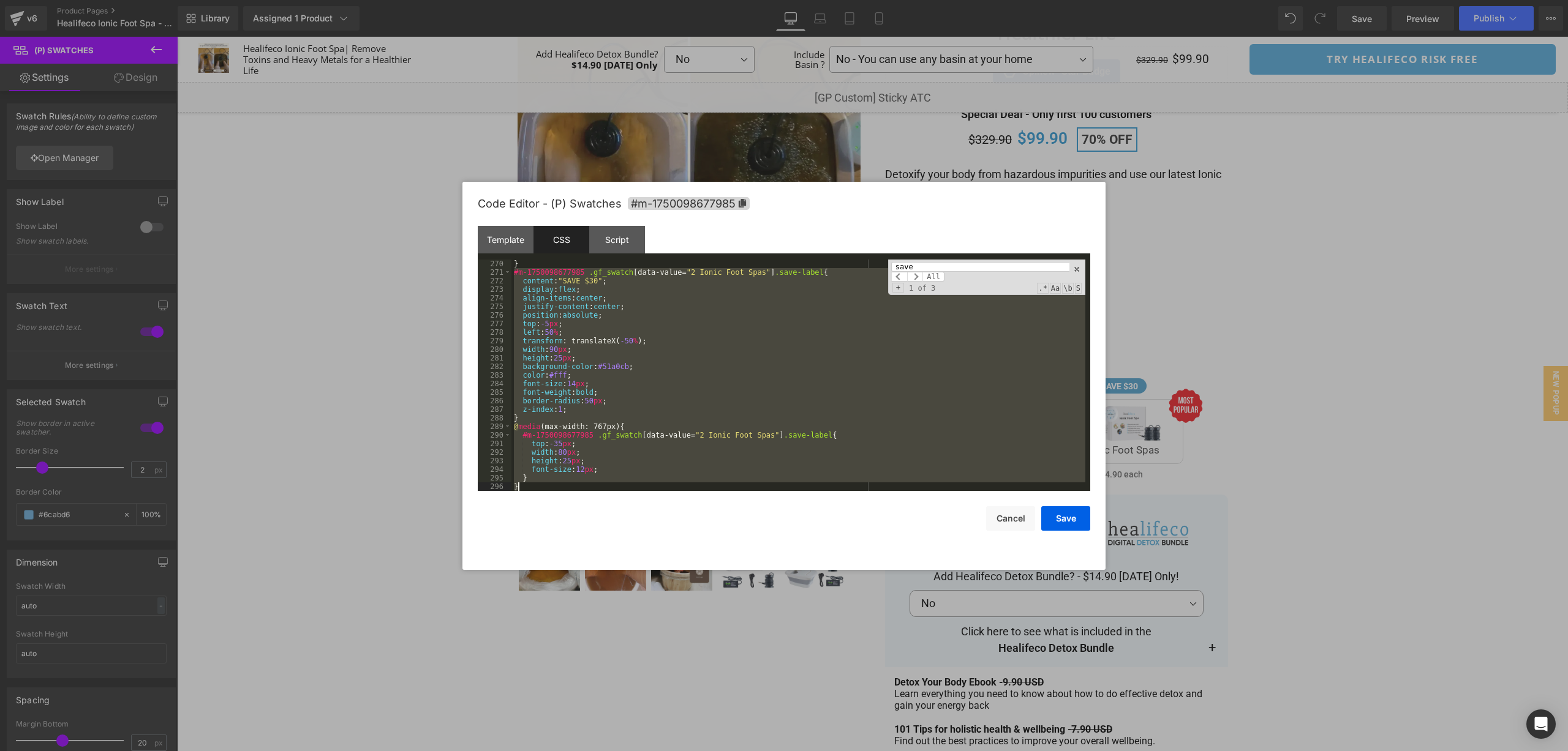
drag, startPoint x: 512, startPoint y: 389, endPoint x: 630, endPoint y: 483, distance: 150.9
click at [630, 483] on div "} #m-1750098677985 .gf_swatch [ data-value = " 2 Ionic Foot Spas " ] .save-labe…" at bounding box center [798, 384] width 574 height 249
click at [743, 372] on div "} #m-1750098677985 .gf_swatch [ data-value = " 2 Ionic Foot Spas " ] .save-labe…" at bounding box center [798, 384] width 574 height 249
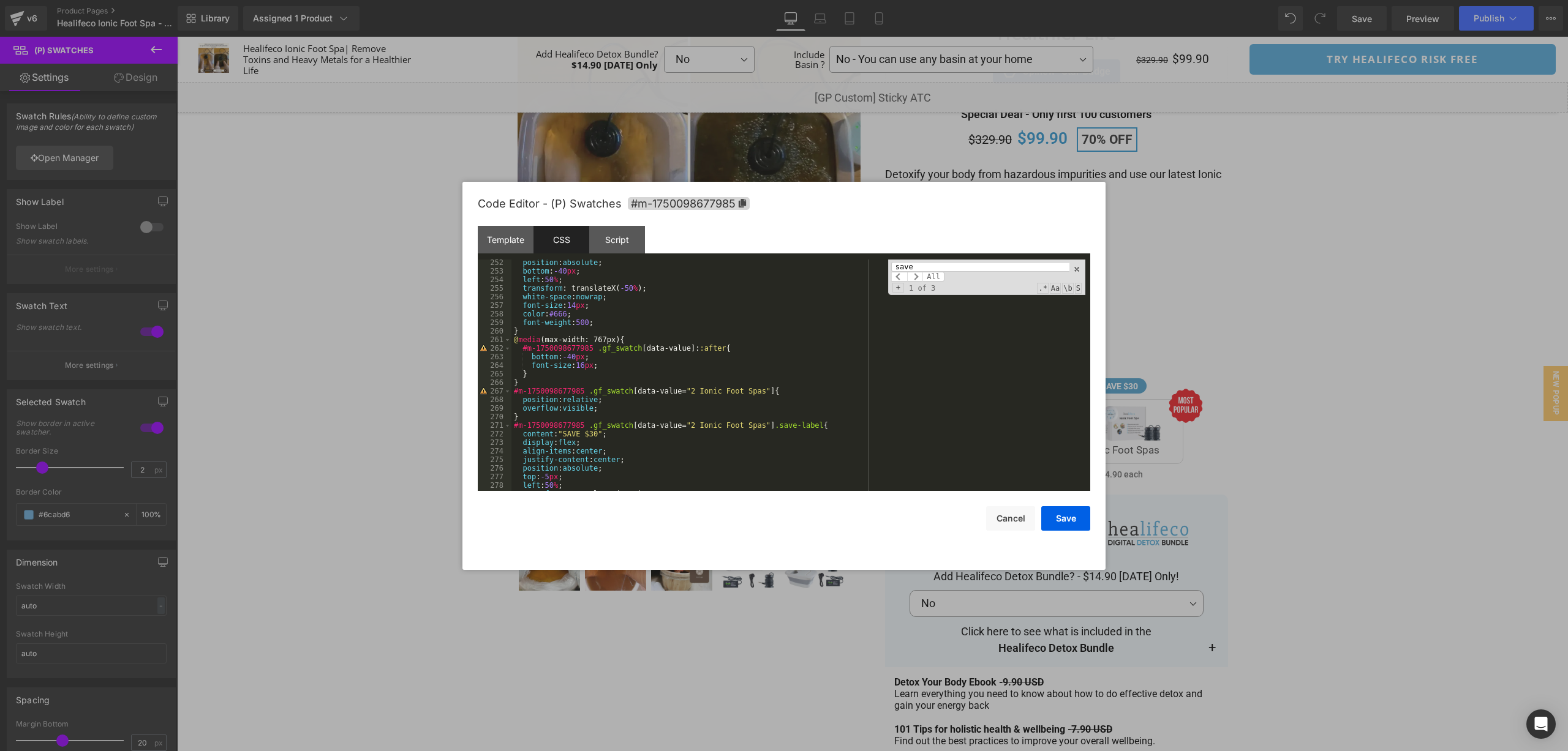
scroll to position [2169, 0]
